Goal: Task Accomplishment & Management: Manage account settings

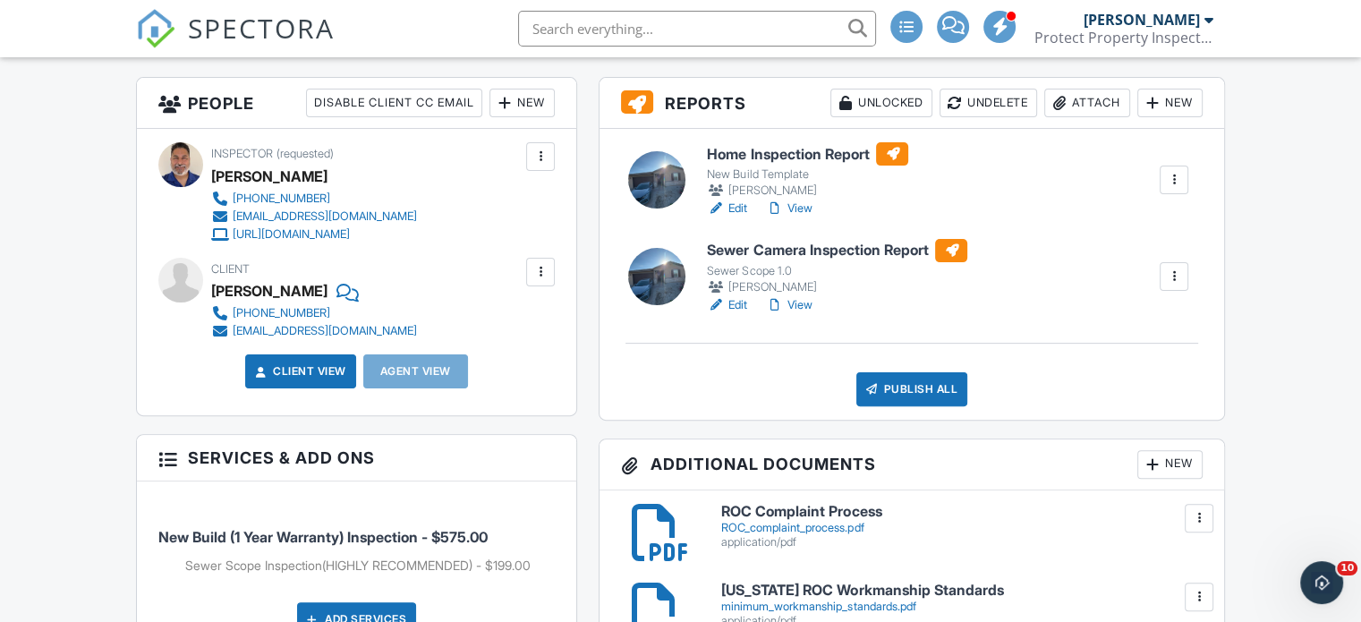
scroll to position [537, 0]
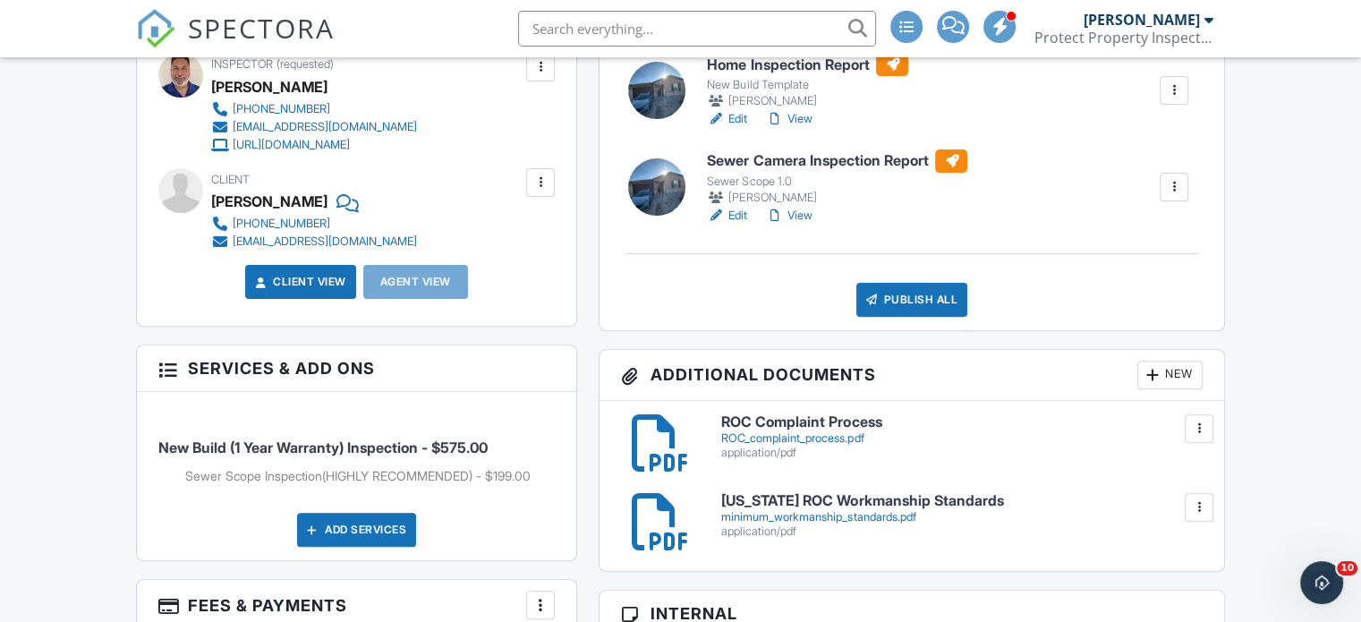
click at [811, 161] on h6 "Sewer Camera Inspection Report" at bounding box center [837, 160] width 260 height 23
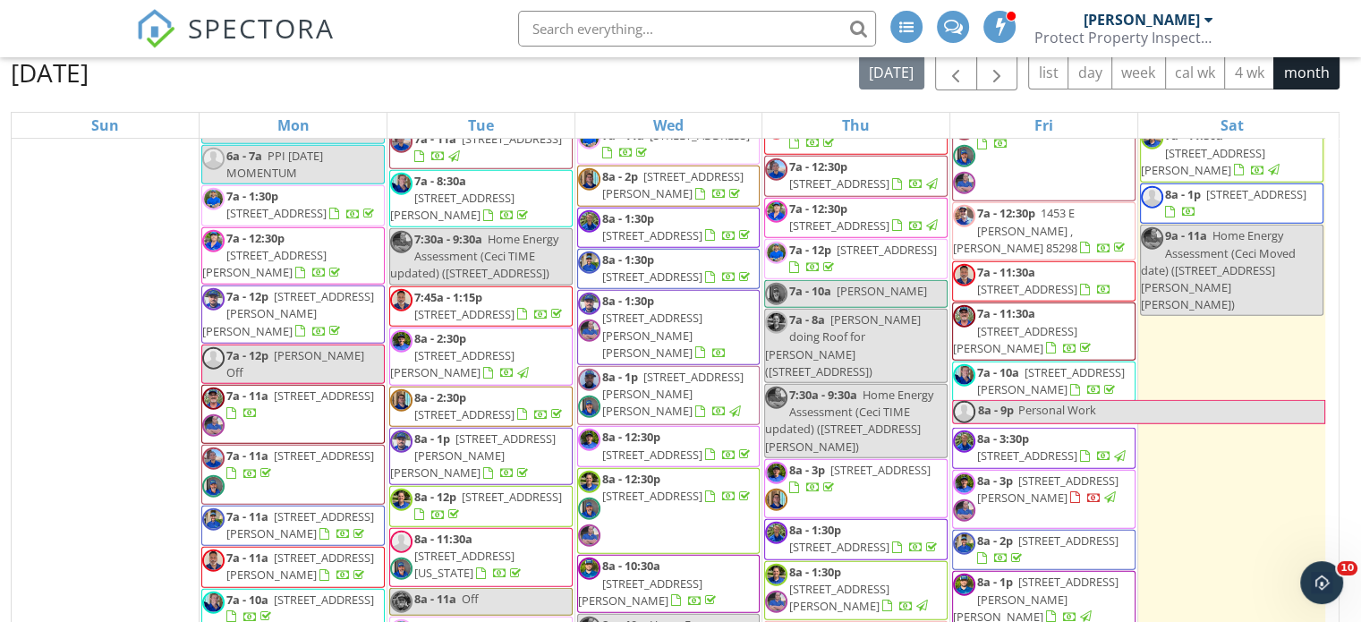
scroll to position [4321, 0]
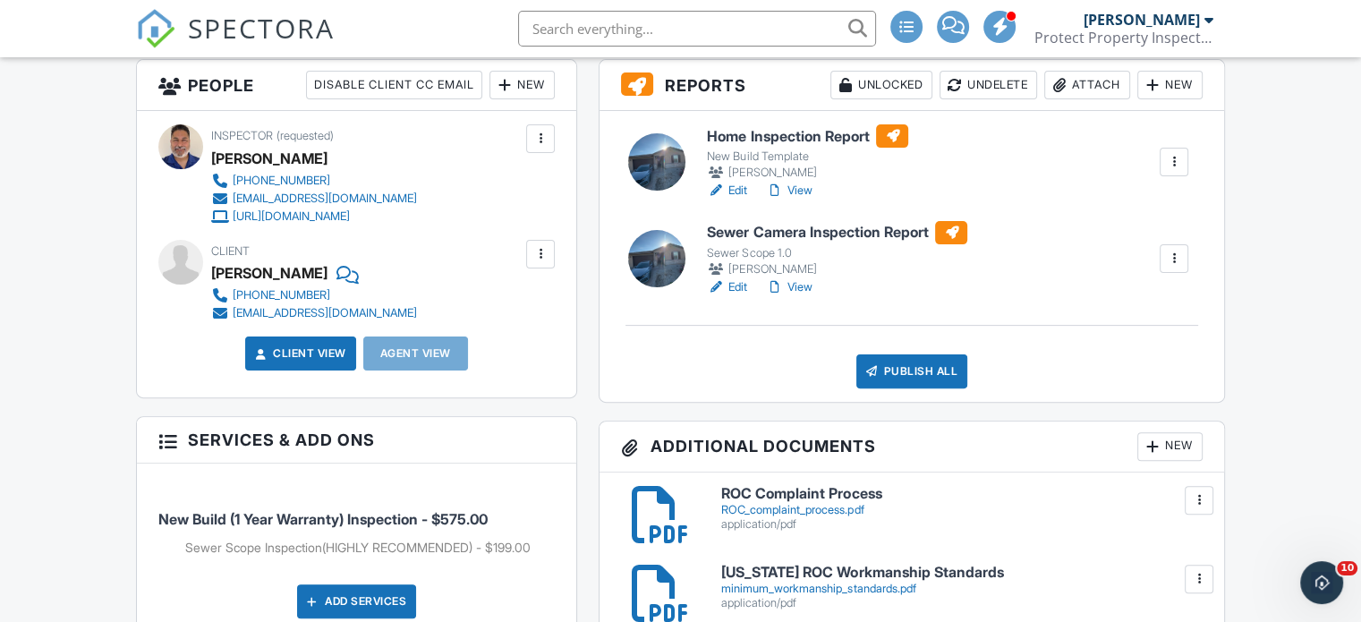
scroll to position [447, 0]
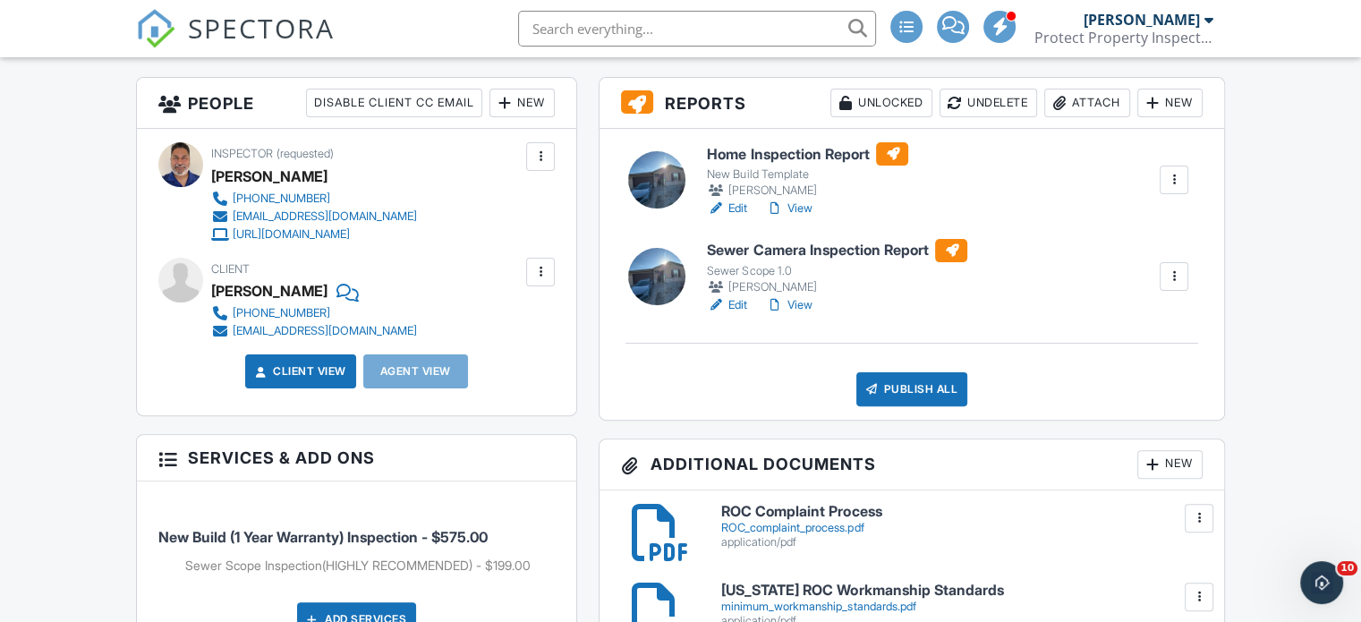
click at [1174, 278] on div at bounding box center [1174, 277] width 18 height 18
click at [673, 268] on div at bounding box center [656, 276] width 57 height 57
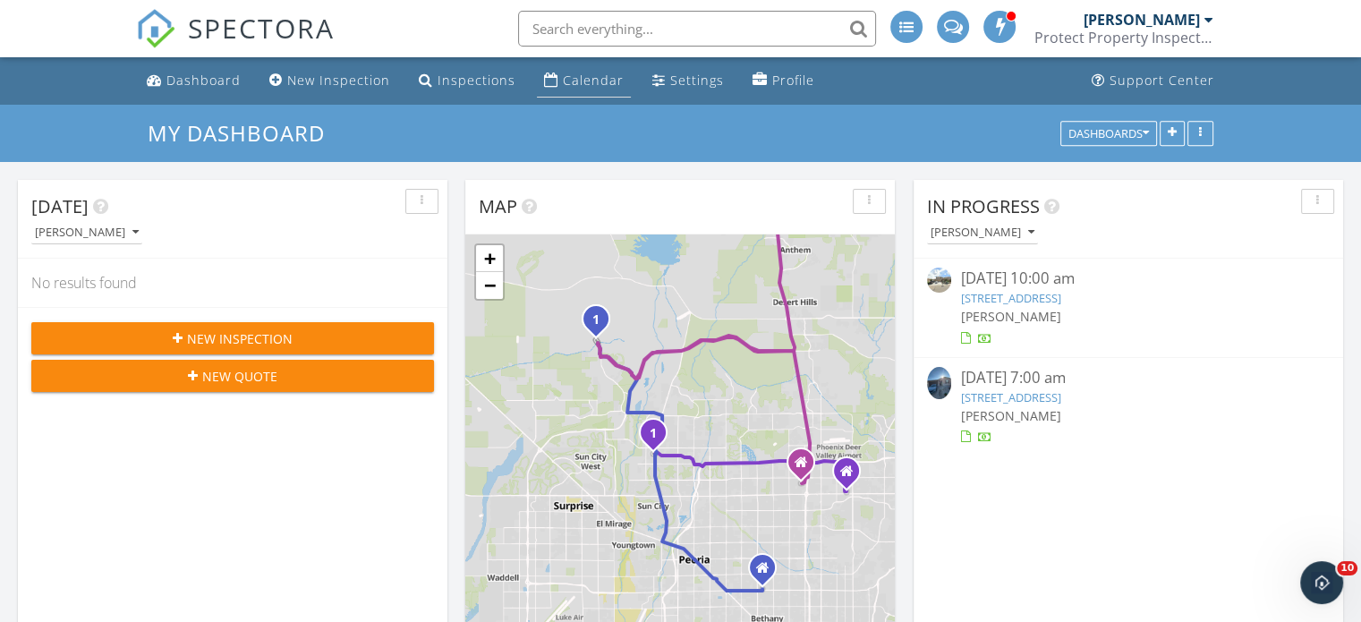
click at [566, 78] on div "Calendar" at bounding box center [593, 80] width 61 height 17
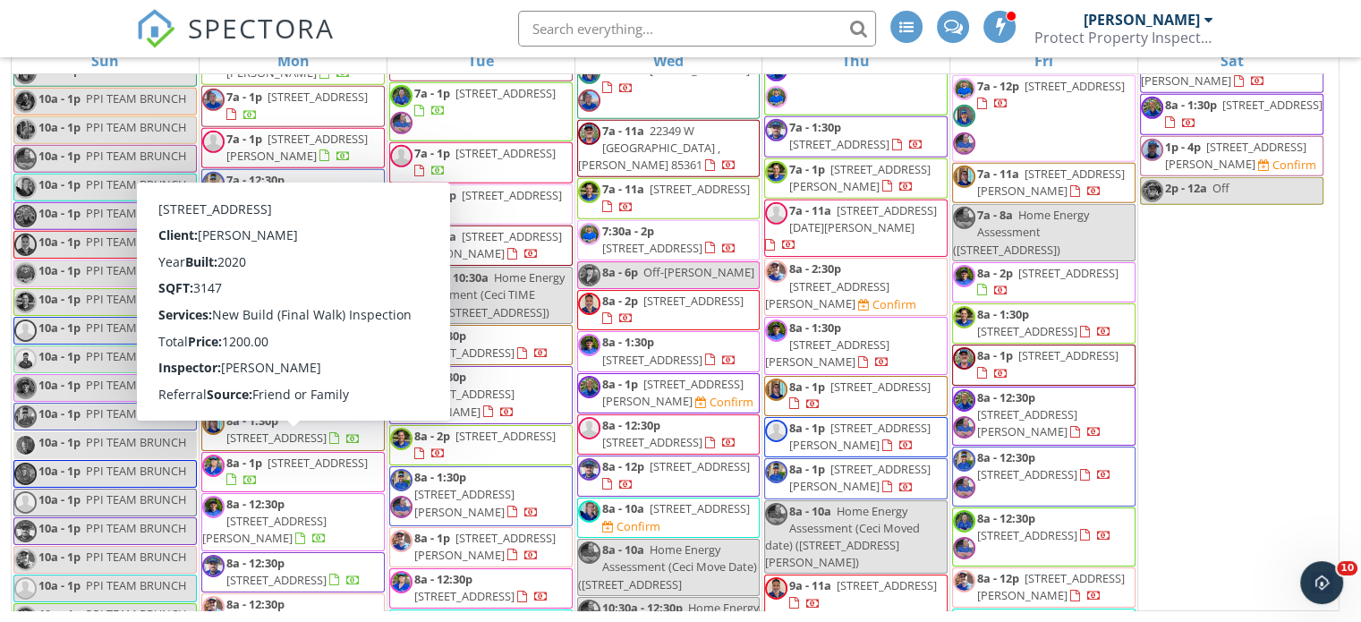
scroll to position [5956, 0]
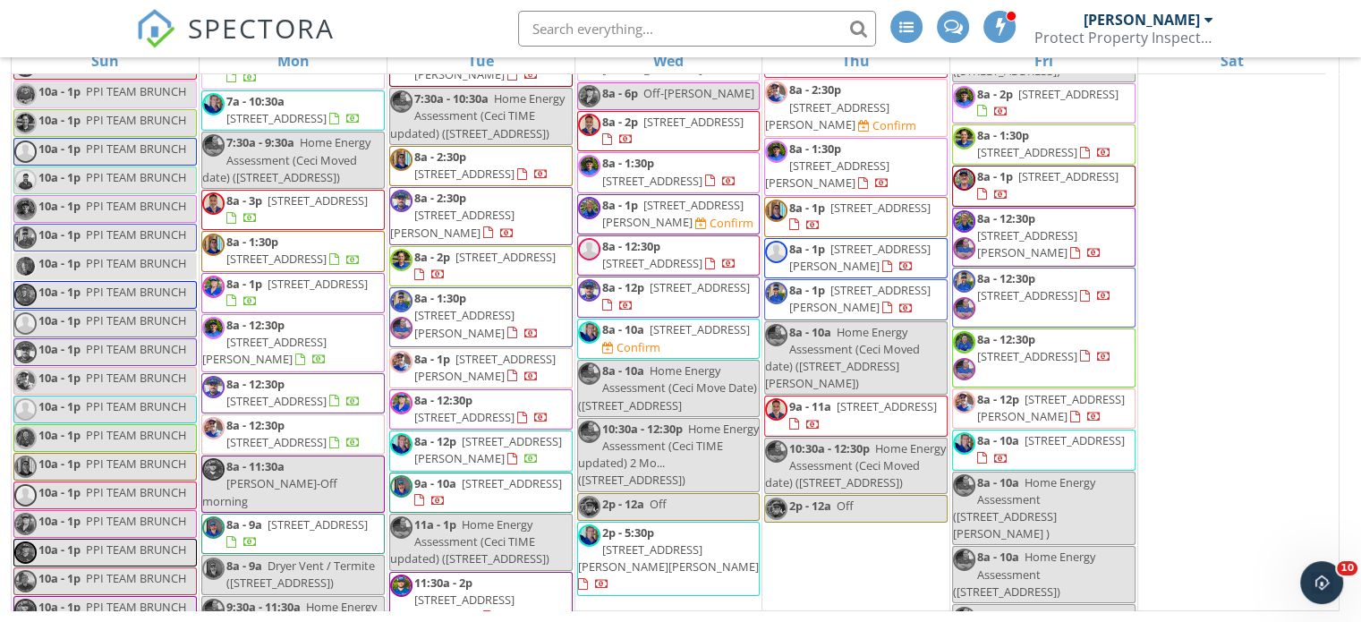
click at [268, 209] on span "[STREET_ADDRESS]" at bounding box center [318, 200] width 100 height 16
